Goal: Task Accomplishment & Management: Manage account settings

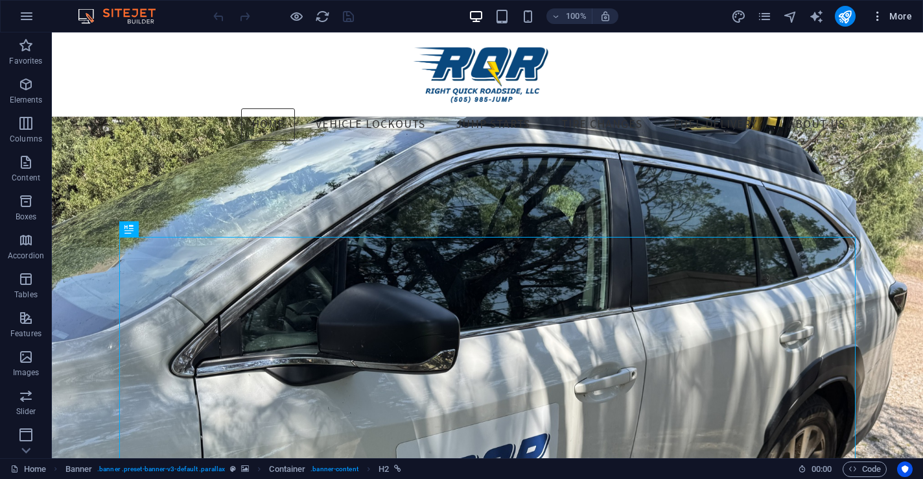
click at [901, 15] on span "More" at bounding box center [892, 16] width 41 height 13
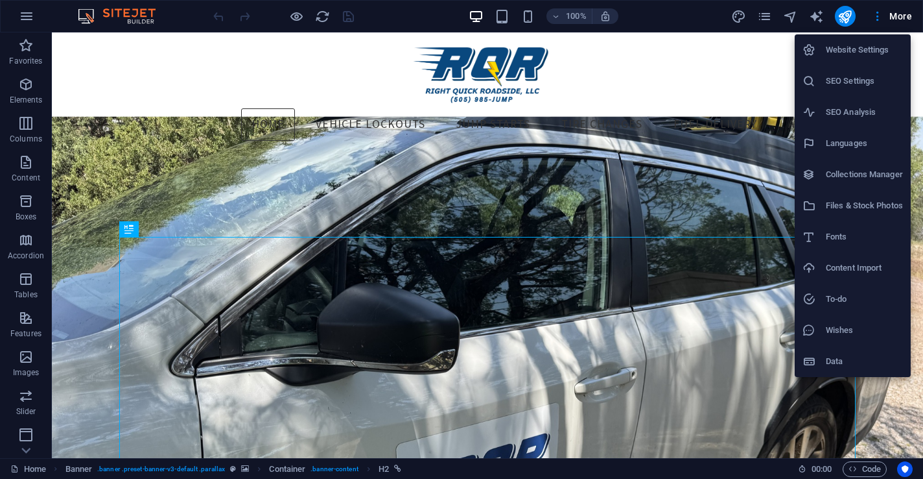
click at [862, 84] on h6 "SEO Settings" at bounding box center [864, 81] width 77 height 16
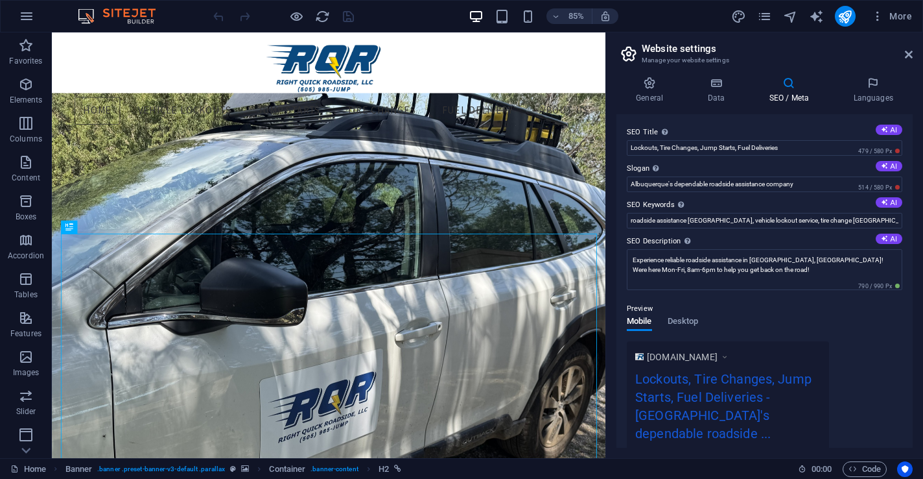
click at [781, 89] on h4 "SEO / Meta" at bounding box center [792, 90] width 84 height 27
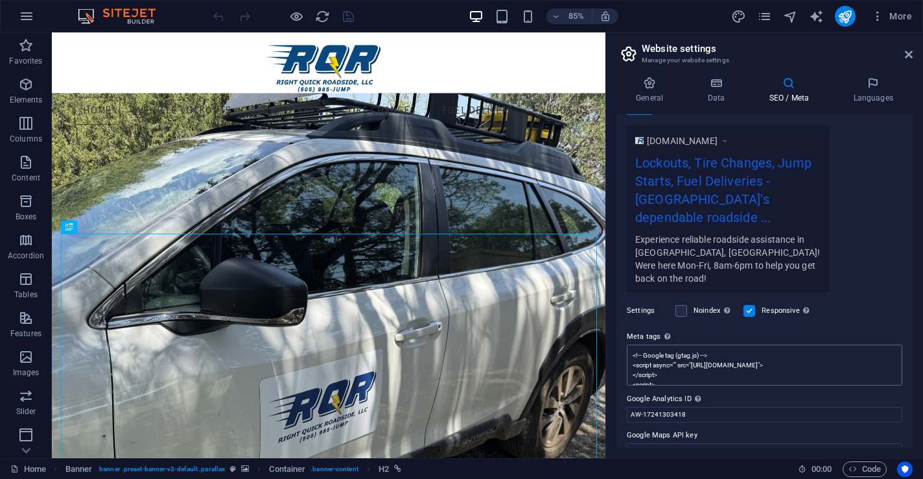
scroll to position [224, 0]
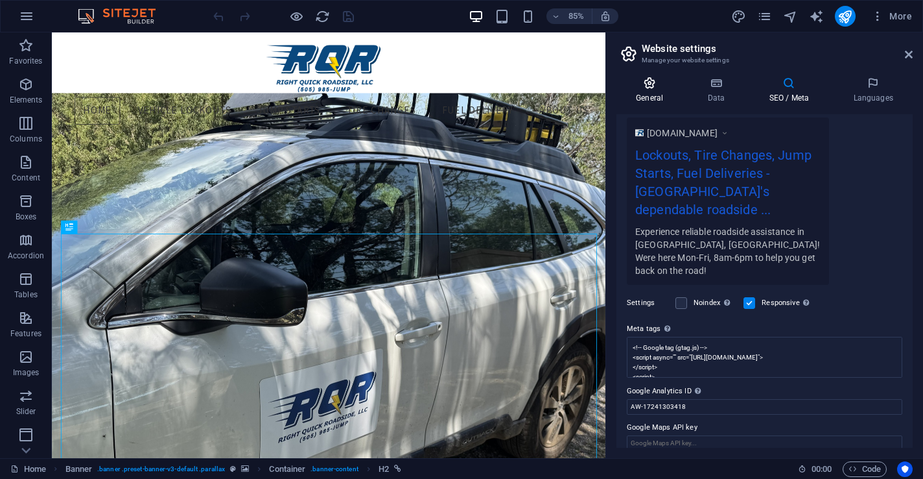
click at [652, 89] on icon at bounding box center [650, 83] width 66 height 13
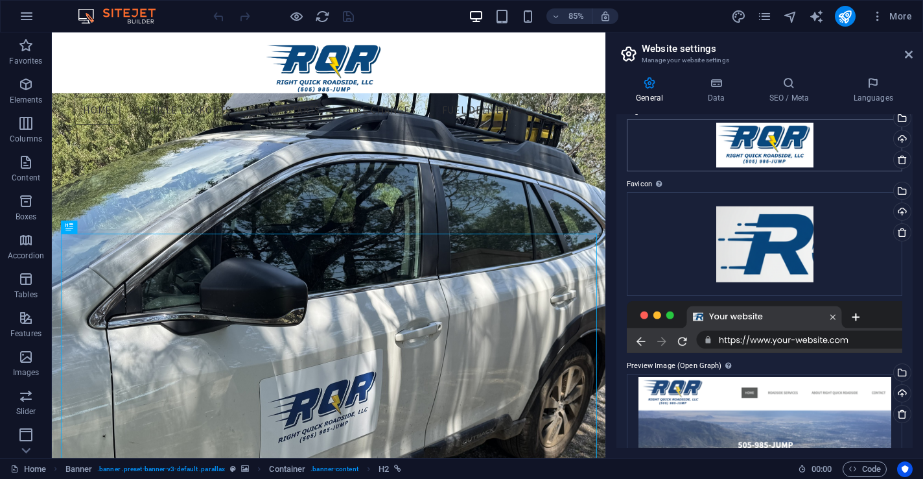
scroll to position [0, 0]
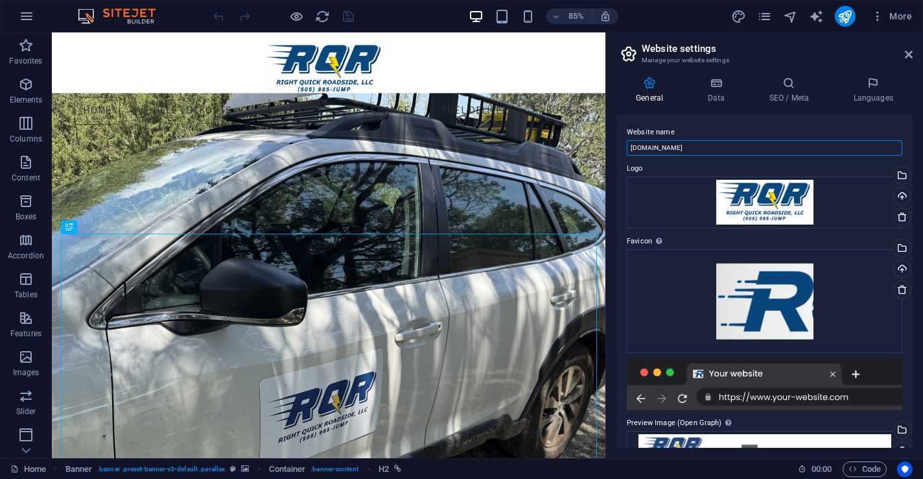
click at [683, 145] on input "[DOMAIN_NAME]" at bounding box center [765, 148] width 276 height 16
click at [713, 141] on input "[DOMAIN_NAME]" at bounding box center [765, 148] width 276 height 16
click at [631, 148] on input "[DOMAIN_NAME]" at bounding box center [765, 148] width 276 height 16
type input "[DOMAIN_NAME]"
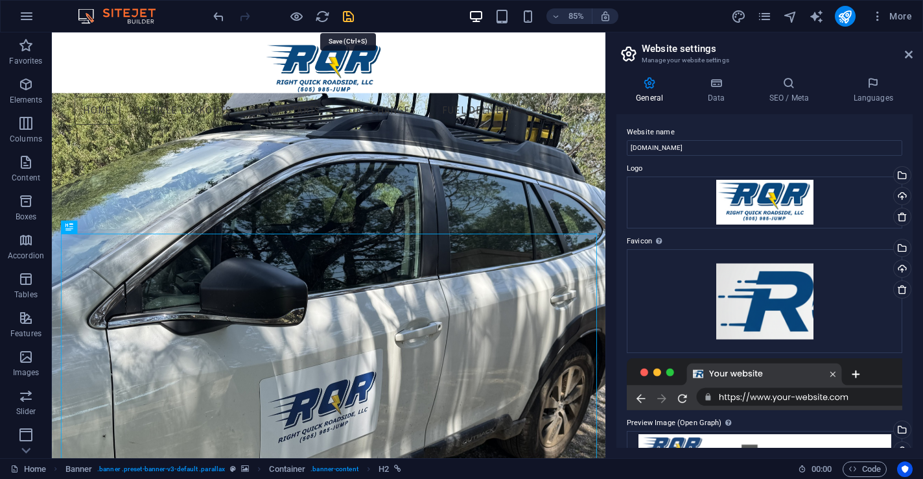
click at [348, 17] on icon "save" at bounding box center [348, 16] width 15 height 15
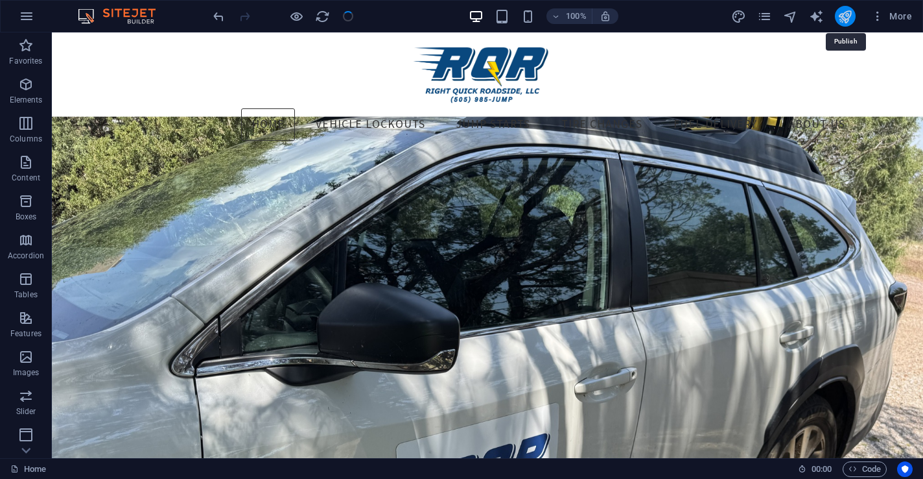
click at [849, 14] on icon "publish" at bounding box center [845, 16] width 15 height 15
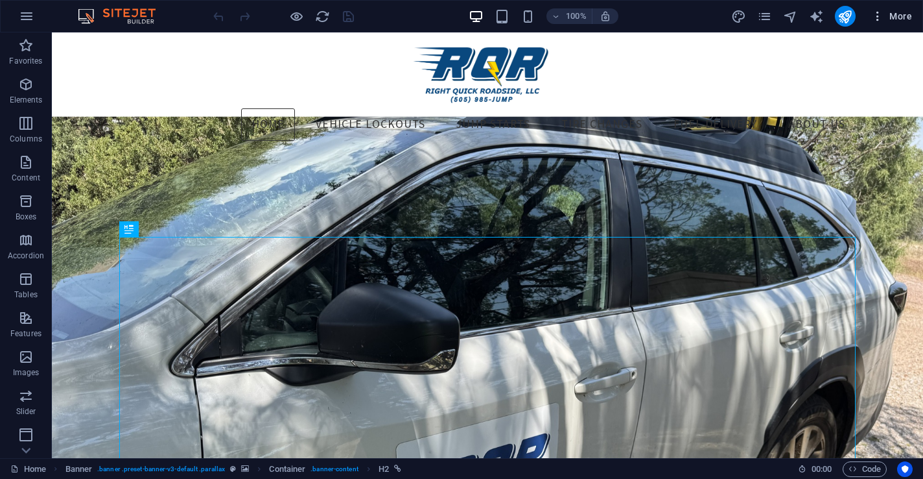
click at [902, 18] on span "More" at bounding box center [892, 16] width 41 height 13
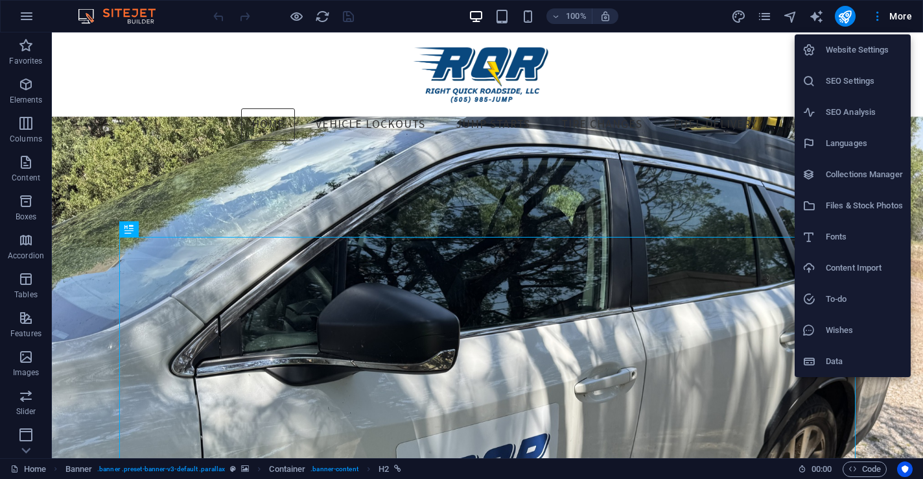
click at [870, 56] on h6 "Website Settings" at bounding box center [864, 50] width 77 height 16
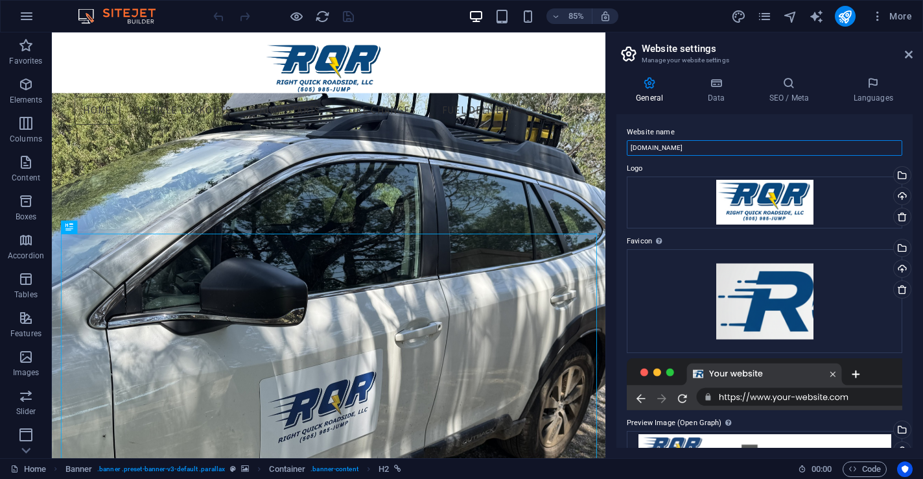
click at [645, 147] on input "[DOMAIN_NAME]" at bounding box center [765, 148] width 276 height 16
type input "[DOMAIN_NAME]"
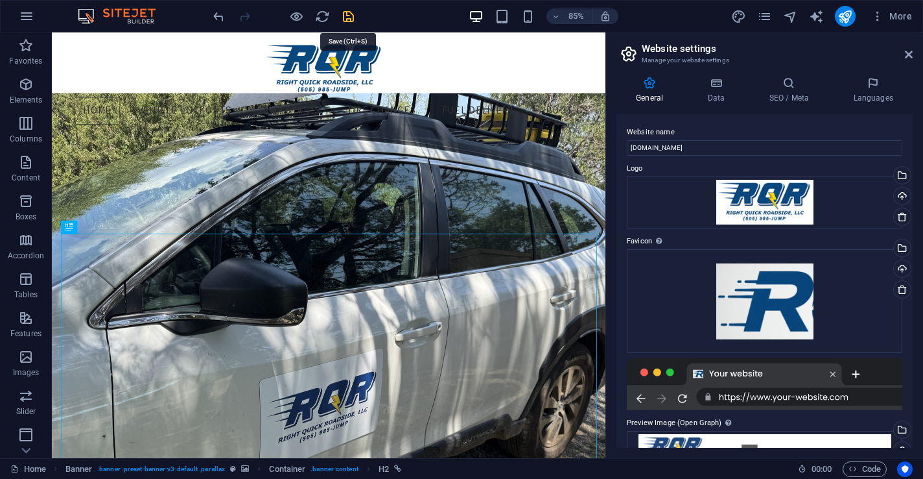
click at [349, 13] on icon "save" at bounding box center [348, 16] width 15 height 15
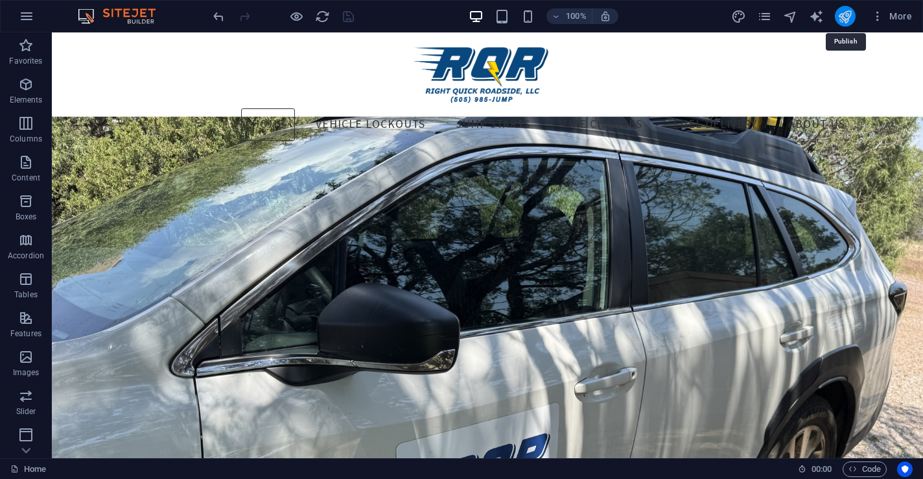
click at [848, 21] on icon "publish" at bounding box center [845, 16] width 15 height 15
